Goal: Check status: Check status

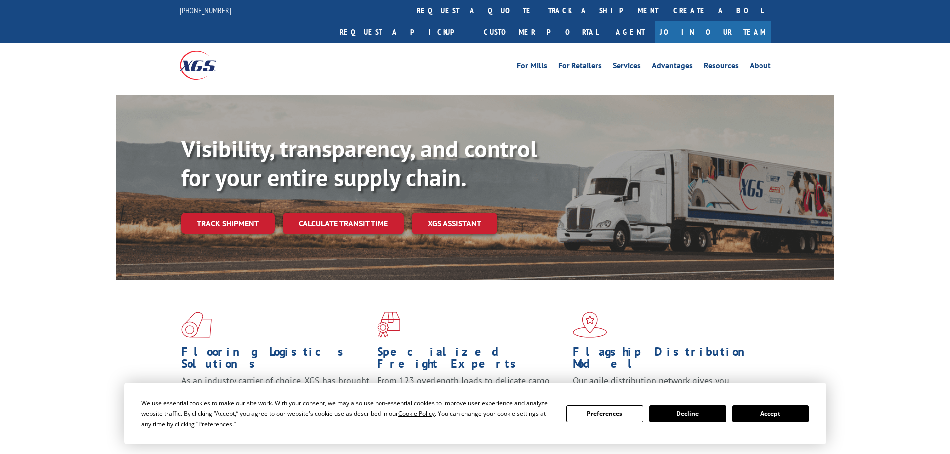
click at [779, 413] on button "Accept" at bounding box center [770, 413] width 77 height 17
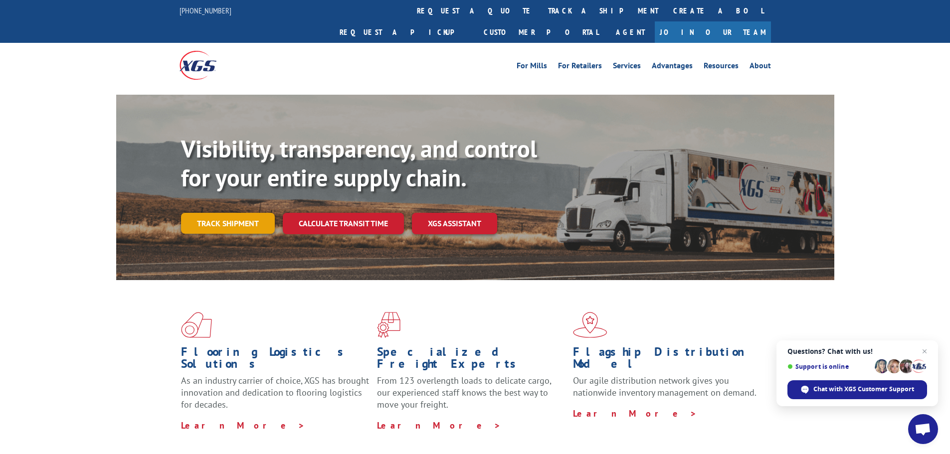
click at [237, 213] on link "Track shipment" at bounding box center [228, 223] width 94 height 21
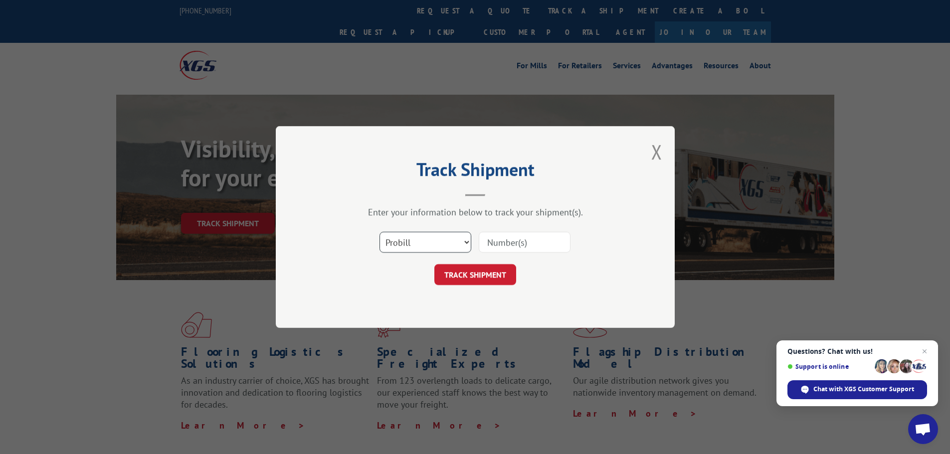
click at [437, 240] on select "Select category... Probill BOL PO" at bounding box center [425, 242] width 92 height 21
select select "po"
click at [379, 232] on select "Select category... Probill BOL PO" at bounding box center [425, 242] width 92 height 21
paste input "13537372"
type input "13537372"
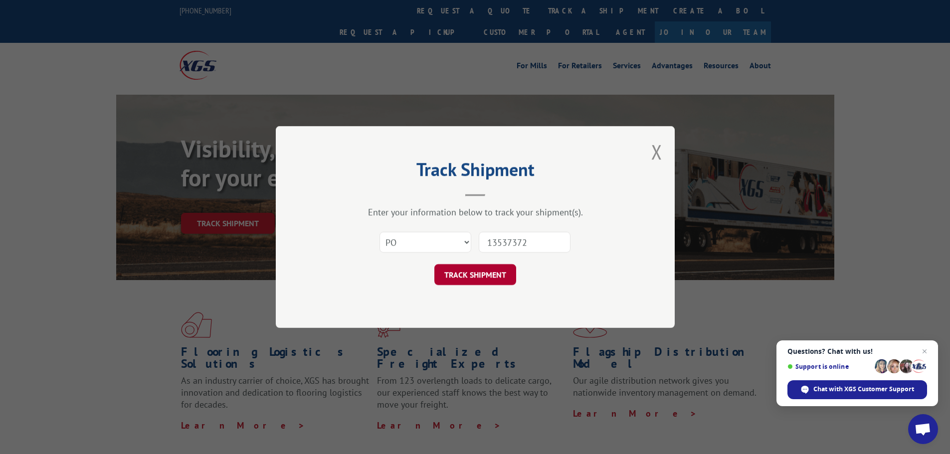
click at [478, 274] on button "TRACK SHIPMENT" at bounding box center [475, 274] width 82 height 21
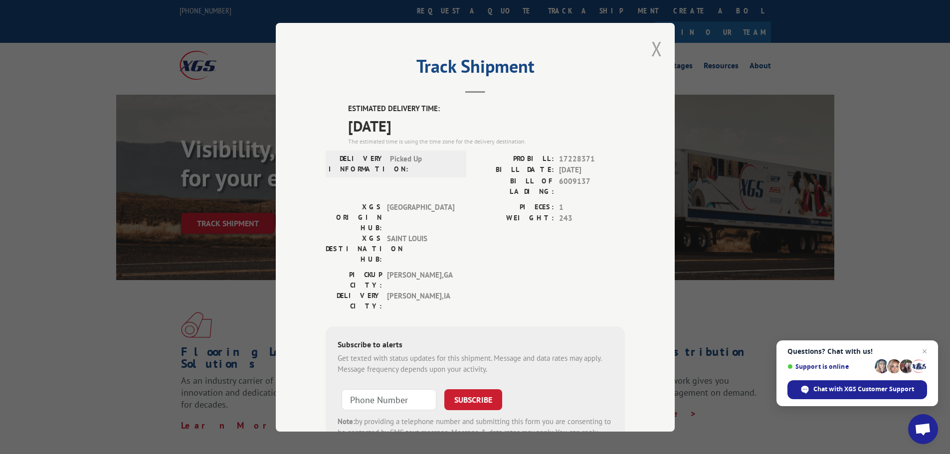
click at [654, 50] on button "Close modal" at bounding box center [656, 48] width 11 height 26
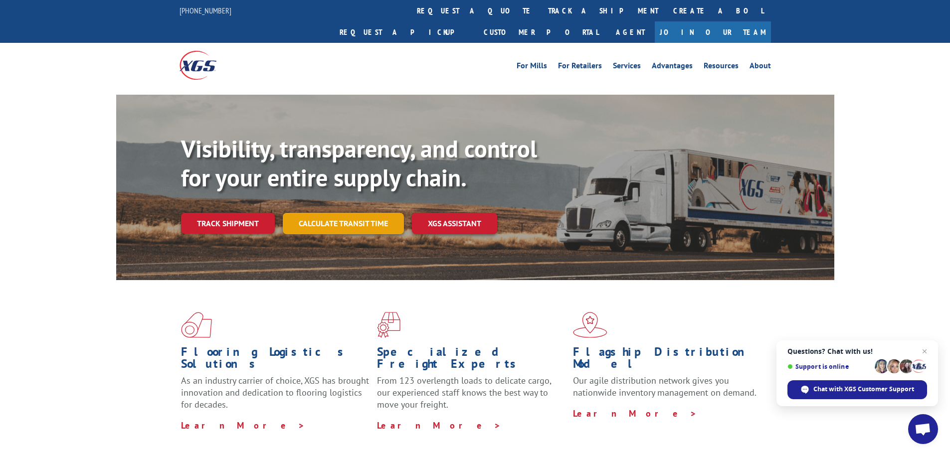
click at [338, 213] on link "Calculate transit time" at bounding box center [343, 223] width 121 height 21
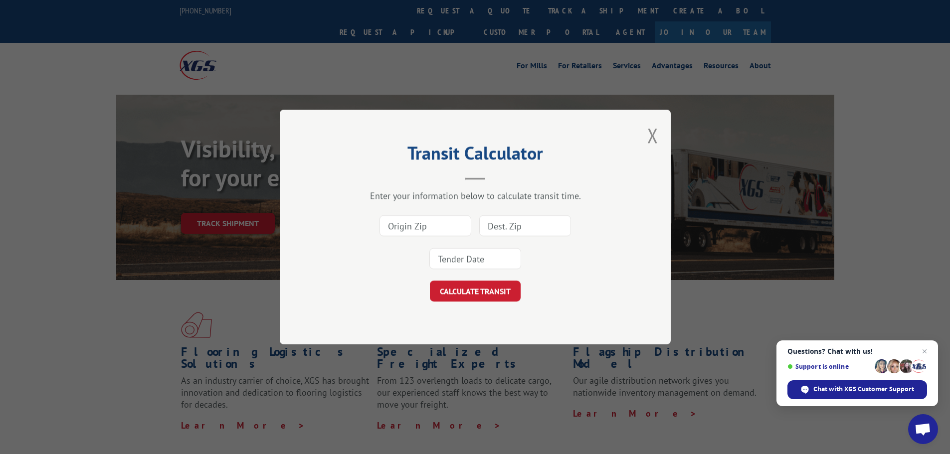
click at [439, 227] on input at bounding box center [425, 225] width 92 height 21
click at [655, 139] on button "Close modal" at bounding box center [652, 135] width 11 height 26
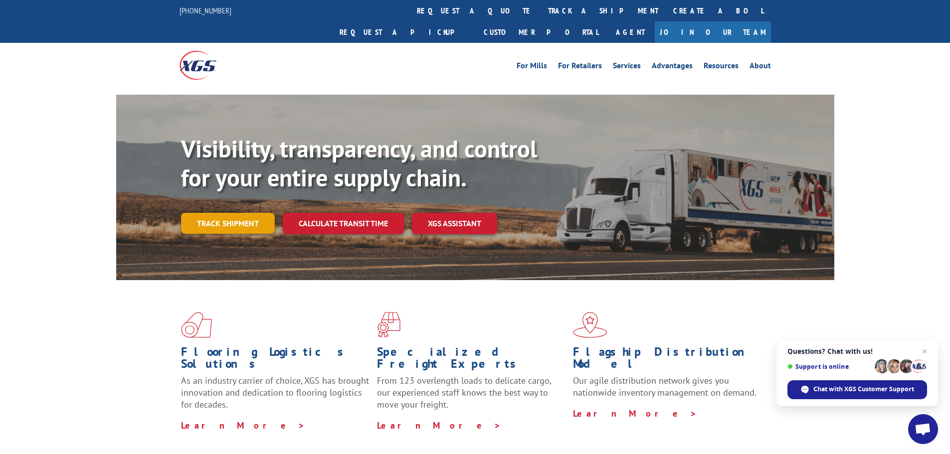
click at [256, 213] on link "Track shipment" at bounding box center [228, 223] width 94 height 21
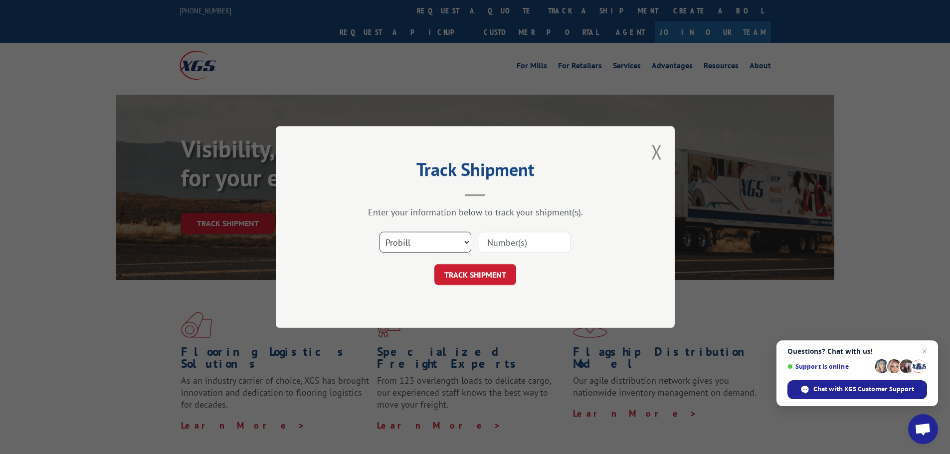
drag, startPoint x: 396, startPoint y: 243, endPoint x: 399, endPoint y: 252, distance: 9.5
click at [398, 244] on select "Select category... Probill BOL PO" at bounding box center [425, 242] width 92 height 21
select select "po"
click at [379, 232] on select "Select category... Probill BOL PO" at bounding box center [425, 242] width 92 height 21
paste input "13537335"
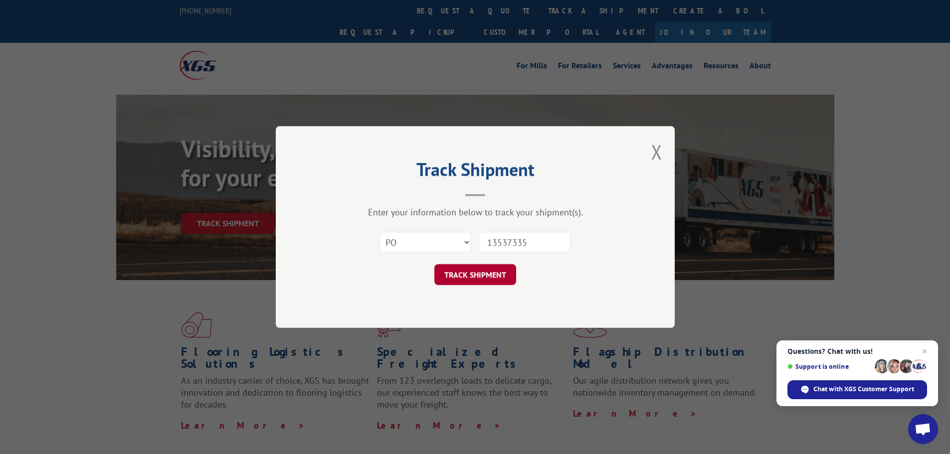
type input "13537335"
click at [498, 276] on button "TRACK SHIPMENT" at bounding box center [475, 274] width 82 height 21
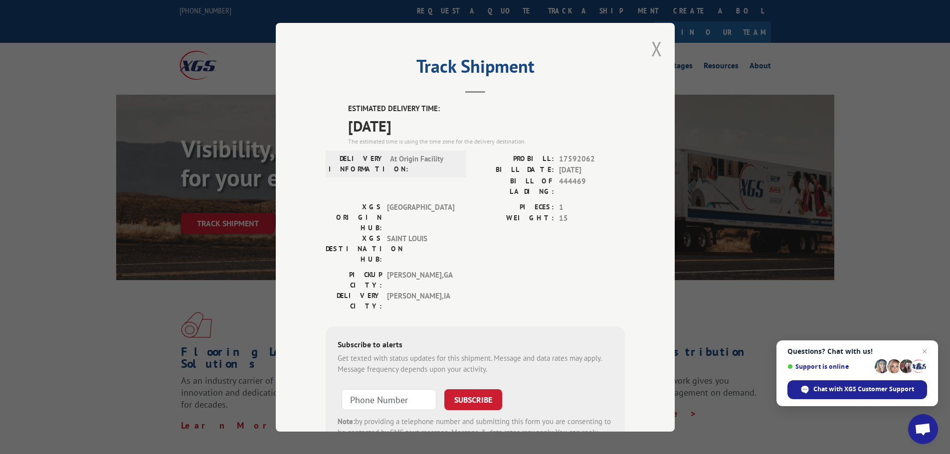
click at [654, 53] on button "Close modal" at bounding box center [656, 48] width 11 height 26
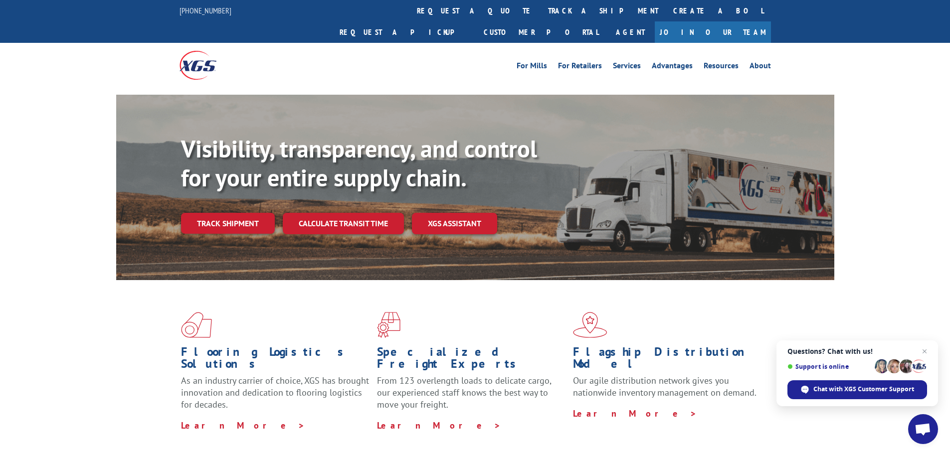
click at [237, 213] on link "Track shipment" at bounding box center [228, 223] width 94 height 21
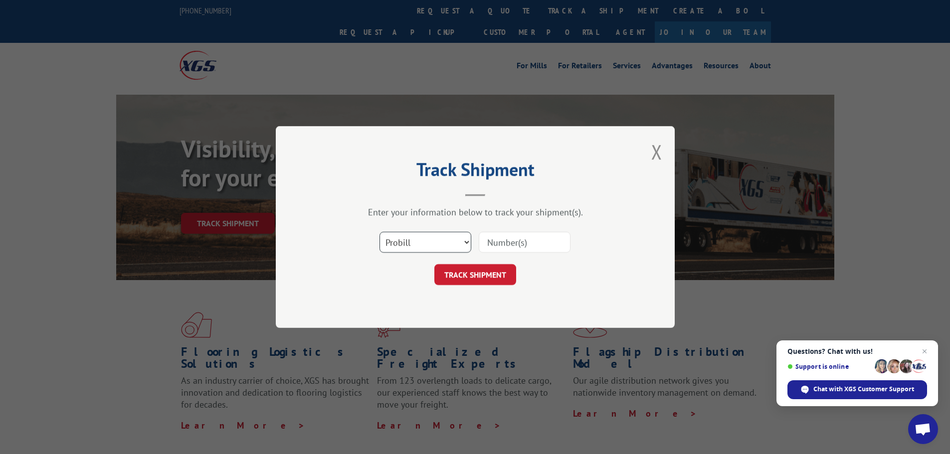
click at [415, 242] on select "Select category... Probill BOL PO" at bounding box center [425, 242] width 92 height 21
select select "po"
click at [379, 232] on select "Select category... Probill BOL PO" at bounding box center [425, 242] width 92 height 21
paste input "13537330"
type input "13537330"
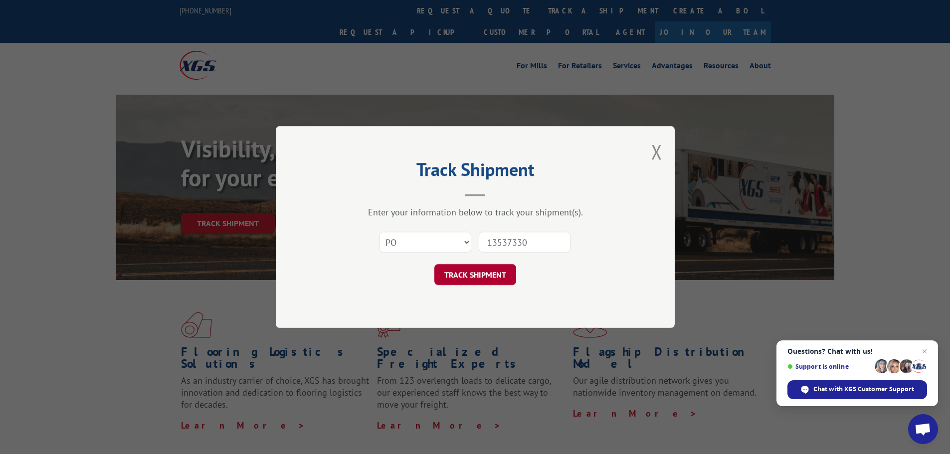
click at [499, 279] on button "TRACK SHIPMENT" at bounding box center [475, 274] width 82 height 21
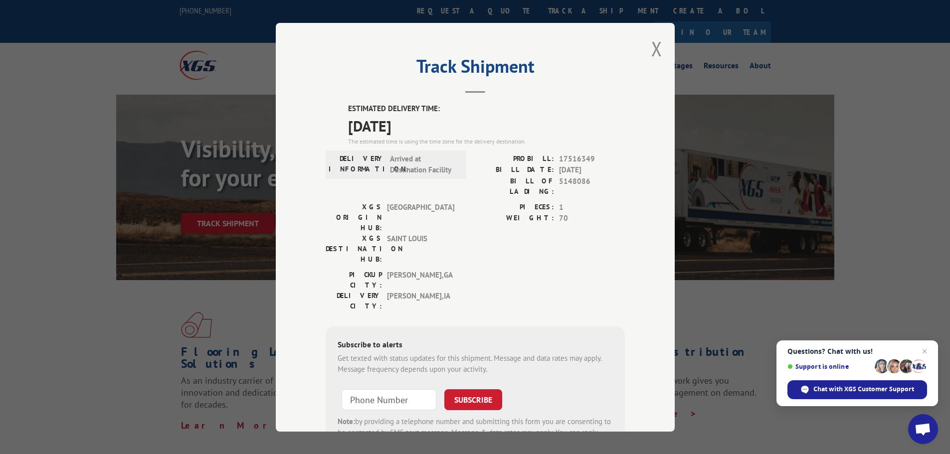
click at [659, 49] on div "Track Shipment ESTIMATED DELIVERY TIME: [DATE] The estimated time is using the …" at bounding box center [475, 227] width 399 height 409
click at [655, 47] on button "Close modal" at bounding box center [656, 48] width 11 height 26
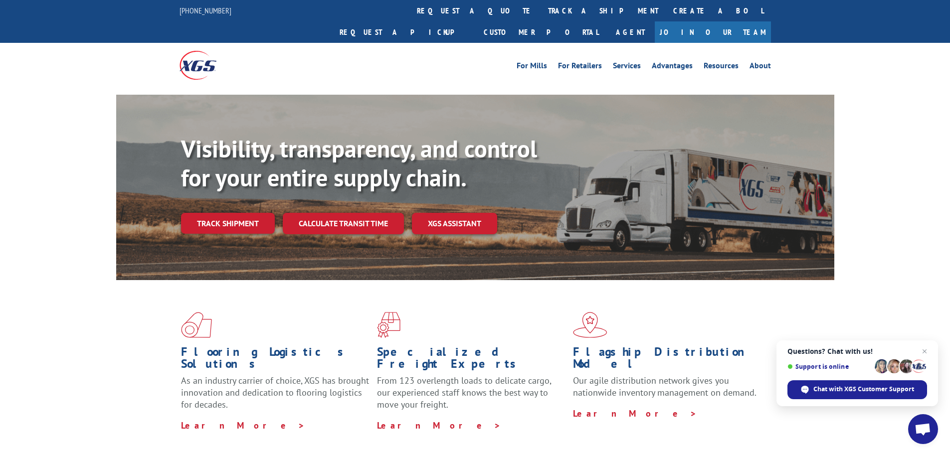
click at [239, 213] on link "Track shipment" at bounding box center [228, 223] width 94 height 21
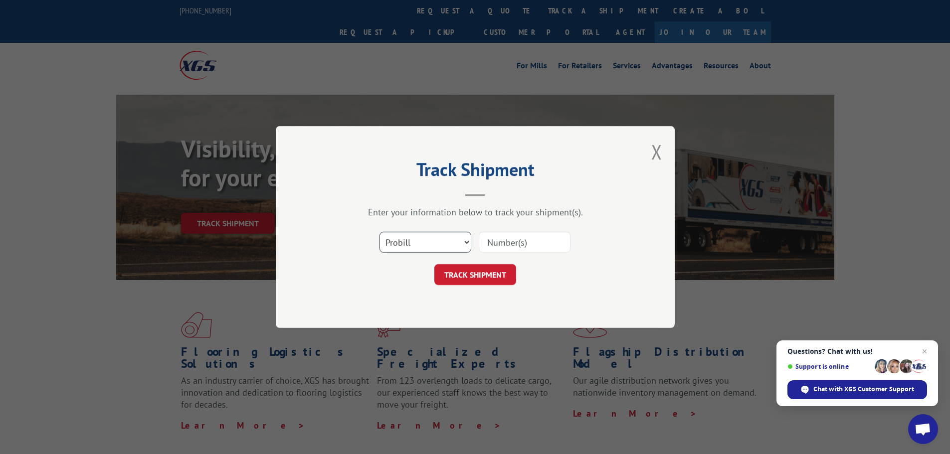
click at [416, 241] on select "Select category... Probill BOL PO" at bounding box center [425, 242] width 92 height 21
select select "po"
click at [379, 232] on select "Select category... Probill BOL PO" at bounding box center [425, 242] width 92 height 21
